Goal: Information Seeking & Learning: Find specific fact

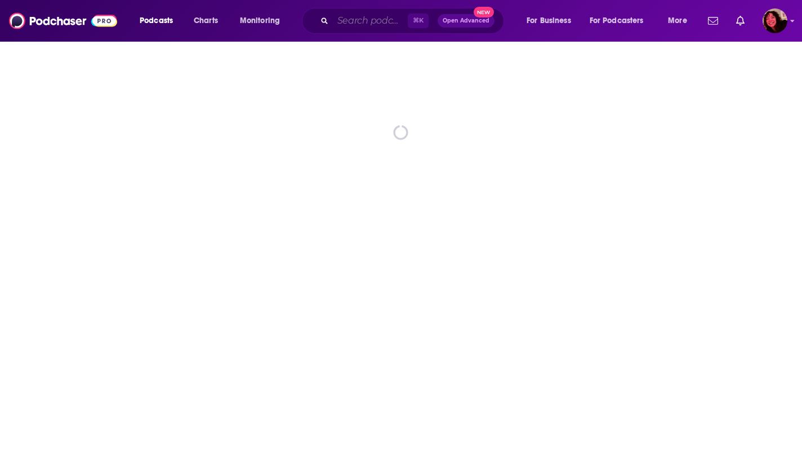
click at [347, 23] on input "Search podcasts, credits, & more..." at bounding box center [370, 21] width 75 height 18
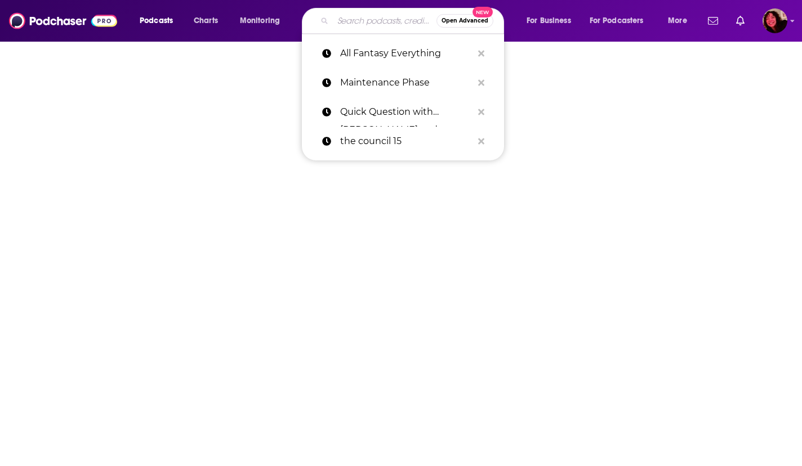
paste input "I'm Fine, It's Fine"
type input "I'm Fine, It's Fine"
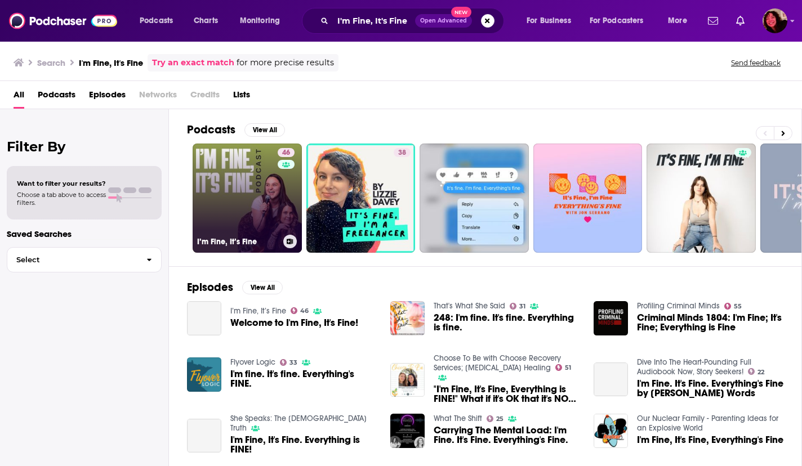
click at [221, 188] on link "46 I’m Fine, It’s Fine" at bounding box center [247, 198] width 109 height 109
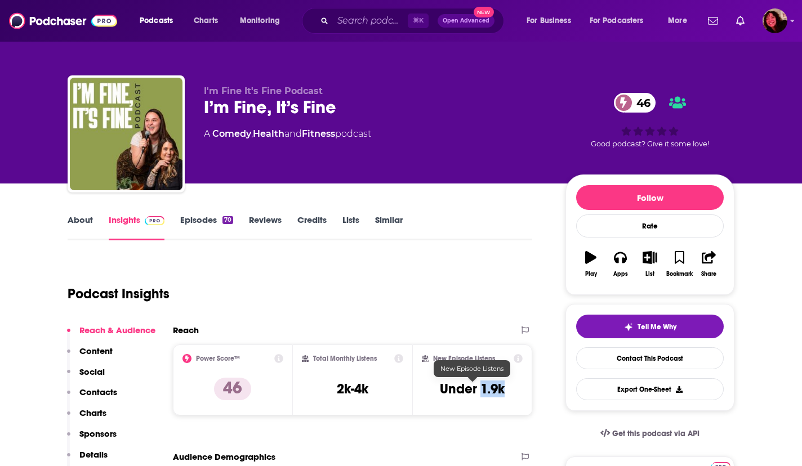
drag, startPoint x: 483, startPoint y: 392, endPoint x: 508, endPoint y: 392, distance: 25.4
click at [508, 392] on div "New Episode Listens Under 1.9k" at bounding box center [472, 380] width 101 height 52
copy h3 "1.9k"
